Goal: Information Seeking & Learning: Find specific fact

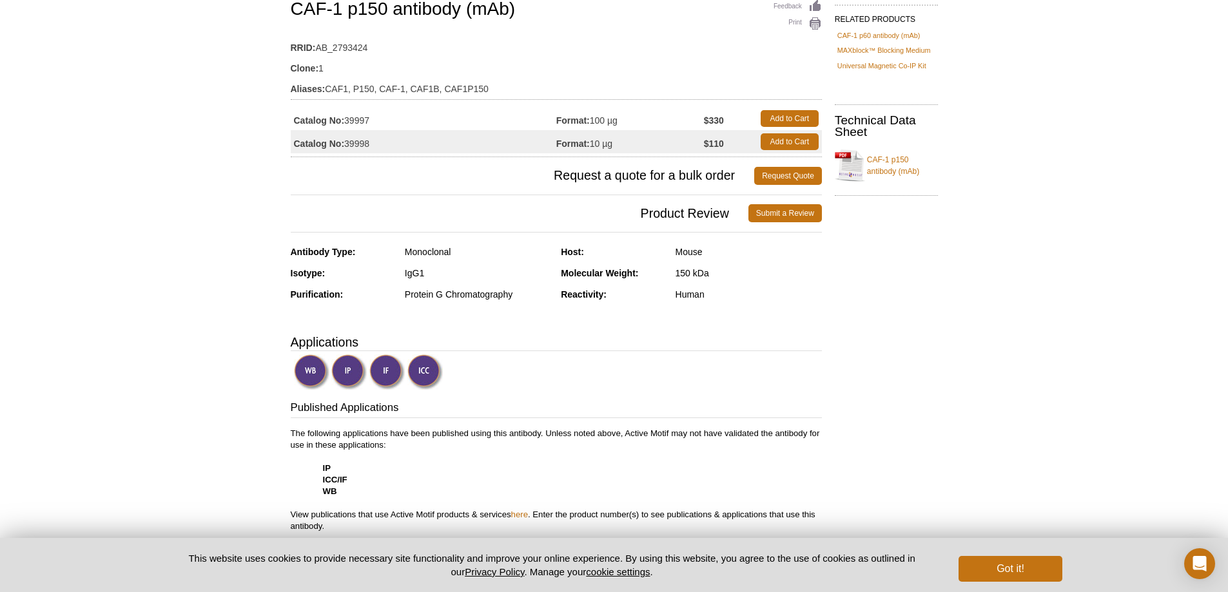
scroll to position [193, 0]
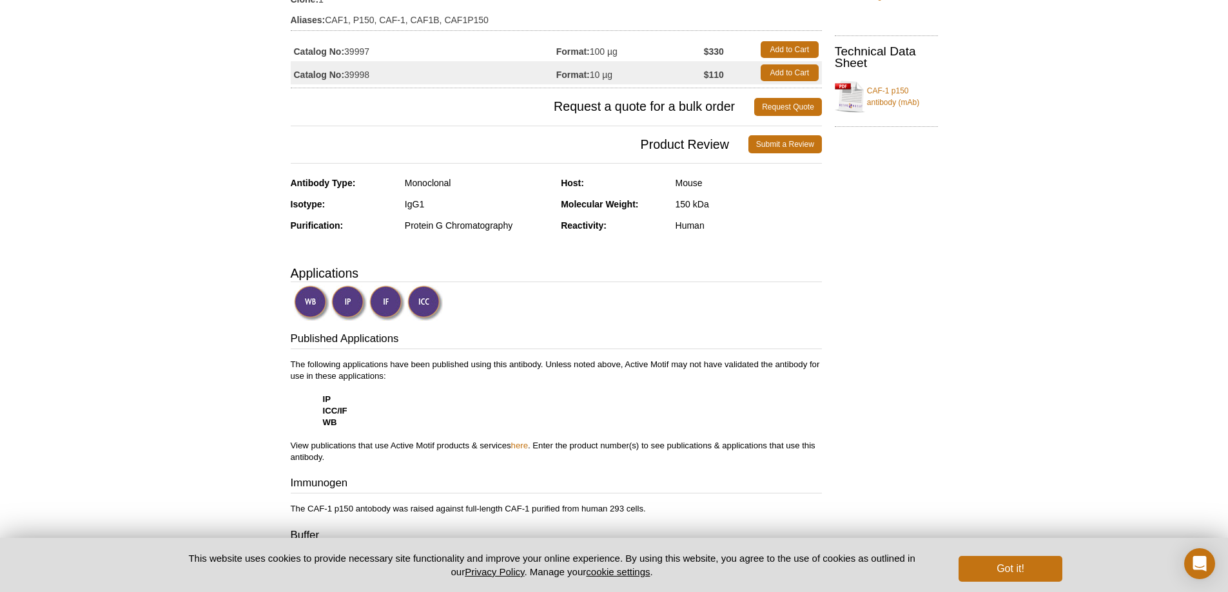
click at [386, 298] on img at bounding box center [386, 303] width 35 height 35
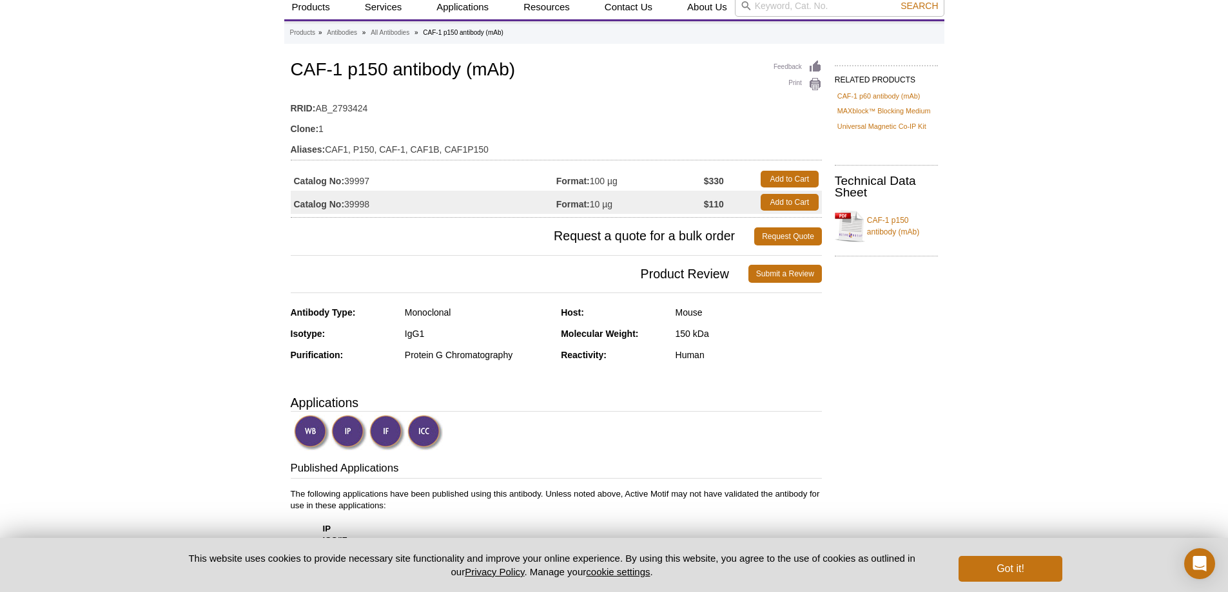
scroll to position [0, 0]
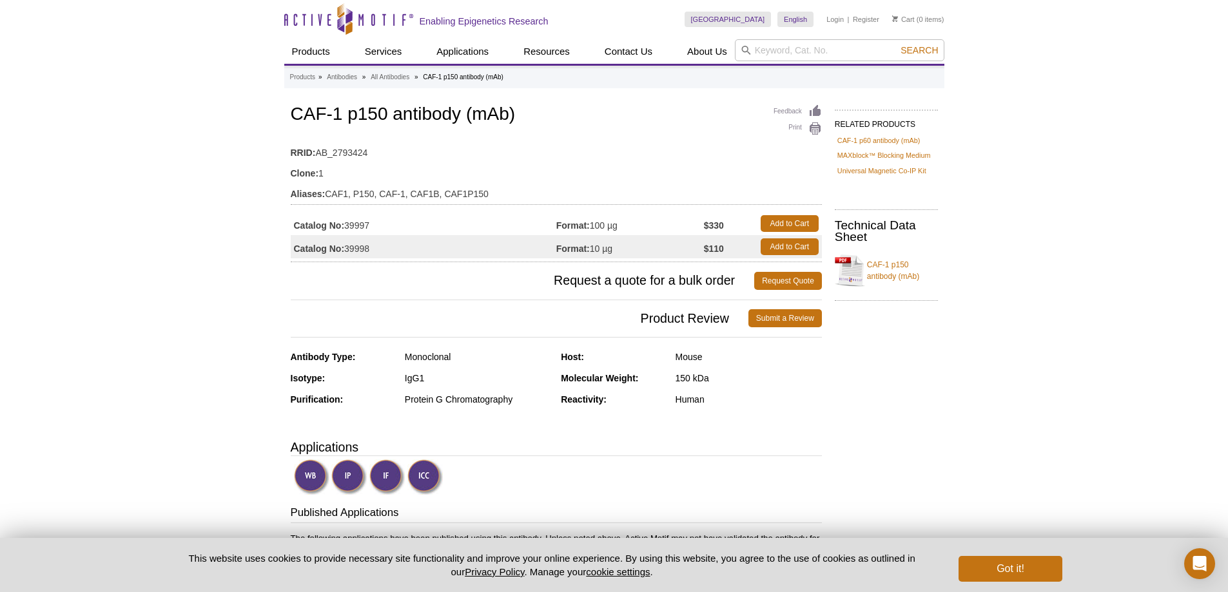
click at [463, 119] on h1 "CAF-1 p150 antibody (mAb)" at bounding box center [556, 115] width 531 height 22
click at [422, 120] on h1 "CAF-1 p150 antibody (mAb)" at bounding box center [556, 115] width 531 height 22
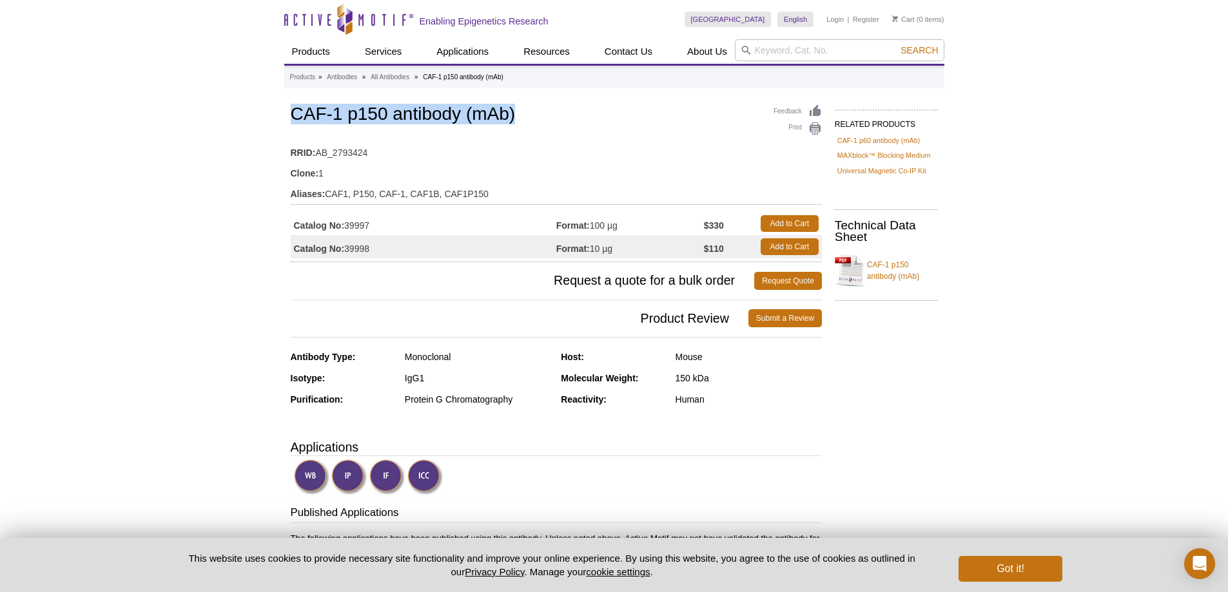
click at [422, 120] on h1 "CAF-1 p150 antibody (mAb)" at bounding box center [556, 115] width 531 height 22
click at [367, 227] on td "Catalog No: 39997" at bounding box center [424, 223] width 266 height 23
copy td "39997"
